Goal: Find specific page/section: Find specific page/section

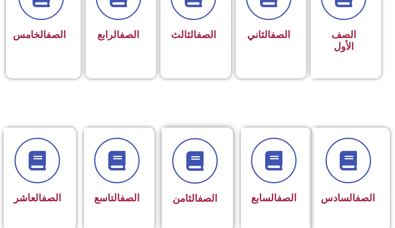
scroll to position [353, 0]
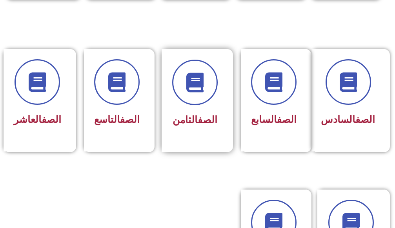
click at [197, 124] on link "الصف" at bounding box center [207, 119] width 20 height 11
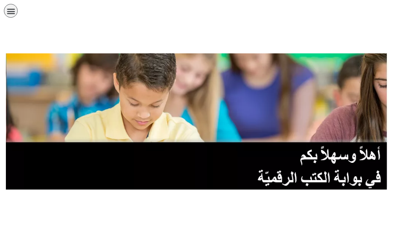
scroll to position [353, 0]
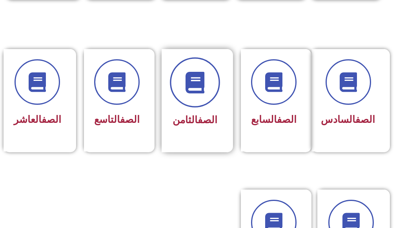
click at [185, 87] on icon at bounding box center [195, 82] width 22 height 22
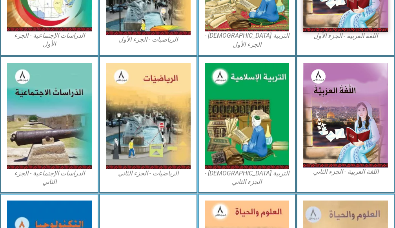
scroll to position [431, 0]
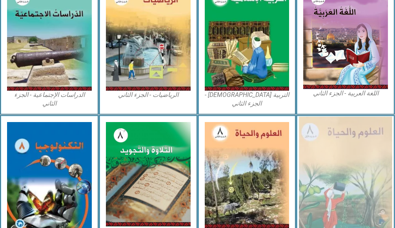
click at [340, 139] on img at bounding box center [345, 176] width 93 height 120
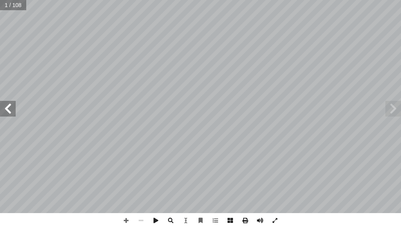
click at [13, 109] on span at bounding box center [8, 109] width 16 height 16
click at [123, 221] on span at bounding box center [126, 220] width 15 height 15
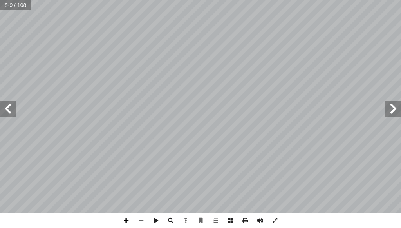
click at [124, 221] on span at bounding box center [126, 220] width 15 height 15
click at [144, 220] on span at bounding box center [141, 220] width 15 height 15
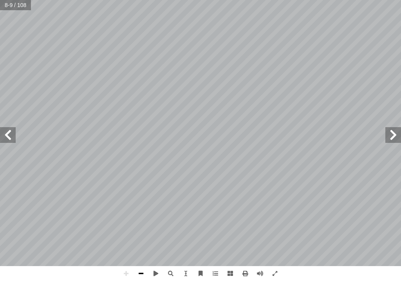
click at [141, 227] on span at bounding box center [141, 273] width 15 height 15
click at [124, 227] on span at bounding box center [126, 273] width 15 height 15
click at [139, 227] on span at bounding box center [141, 273] width 15 height 15
click at [142, 227] on span at bounding box center [141, 273] width 15 height 15
click at [126, 227] on span at bounding box center [126, 273] width 15 height 15
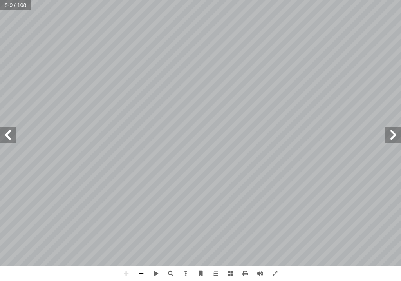
click at [136, 227] on span at bounding box center [141, 273] width 15 height 15
click at [278, 227] on span at bounding box center [275, 273] width 15 height 15
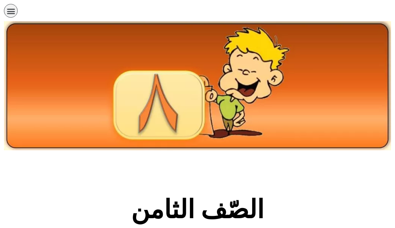
scroll to position [431, 0]
